Goal: Complete application form: Complete application form

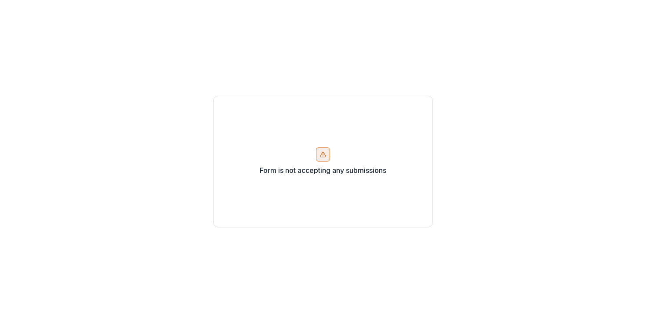
click at [347, 100] on div "Form is not accepting any submissions" at bounding box center [323, 162] width 220 height 132
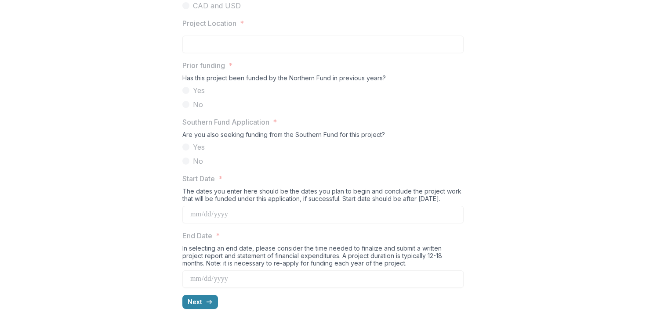
scroll to position [863, 0]
click at [209, 305] on icon "button" at bounding box center [209, 302] width 7 height 7
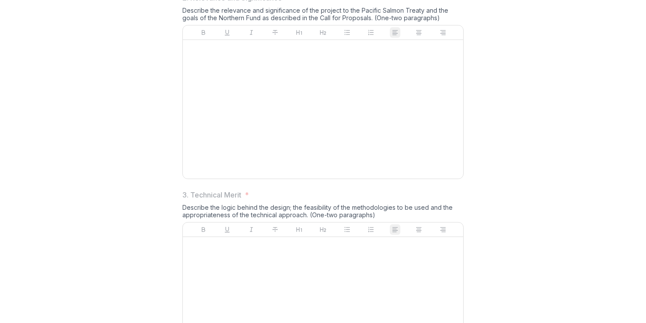
scroll to position [425, 0]
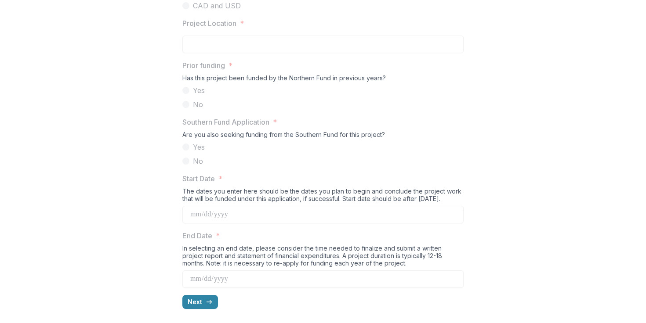
scroll to position [863, 0]
click at [199, 305] on button "Next" at bounding box center [200, 302] width 36 height 14
